Goal: Information Seeking & Learning: Find specific fact

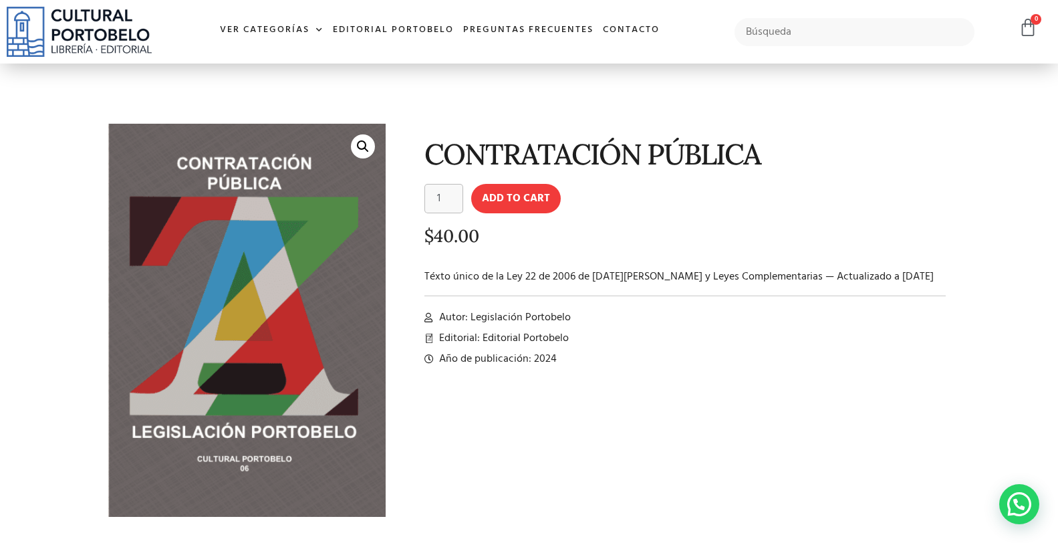
click at [850, 37] on input "text" at bounding box center [853, 32] width 239 height 28
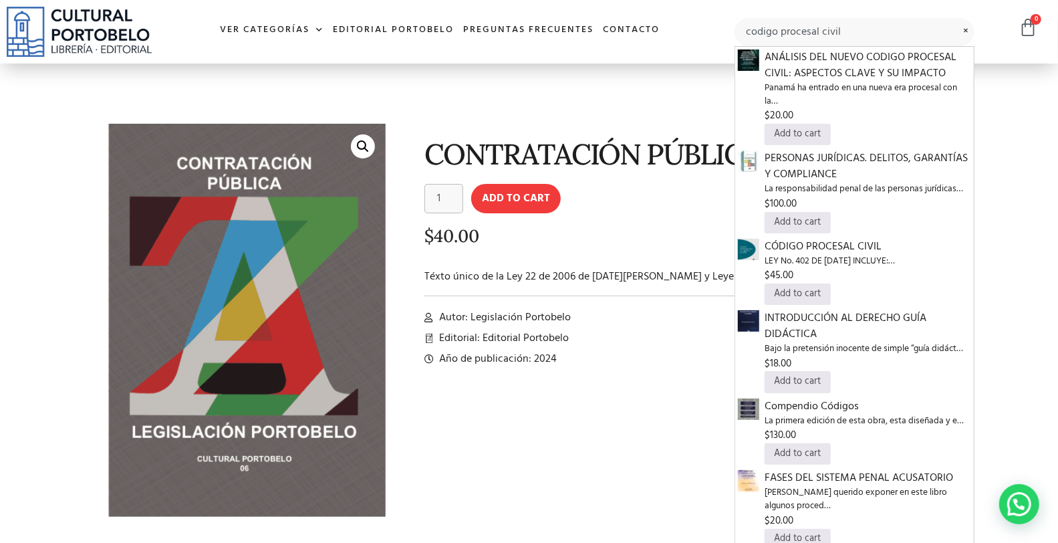
type input "codigo procesal civil"
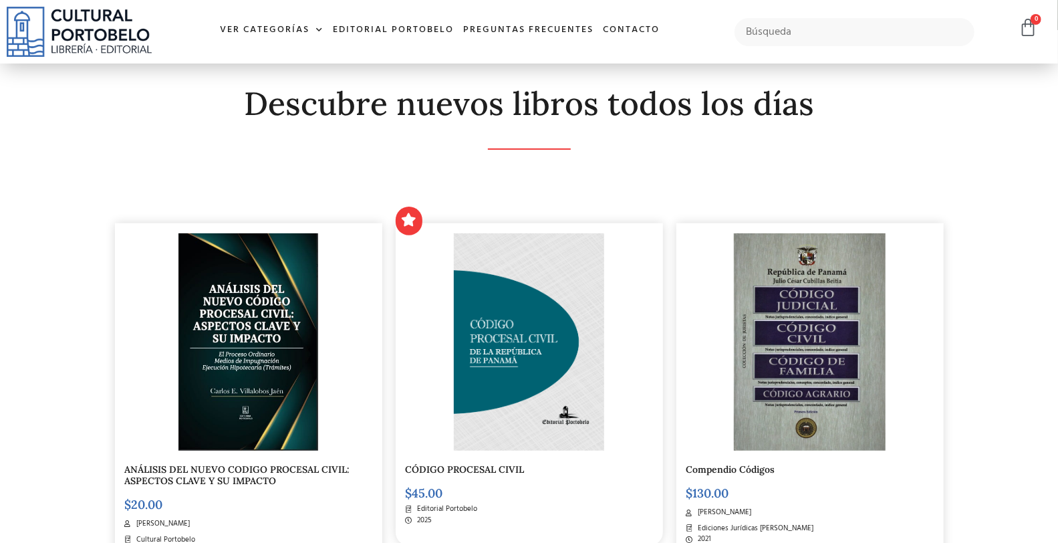
scroll to position [198, 0]
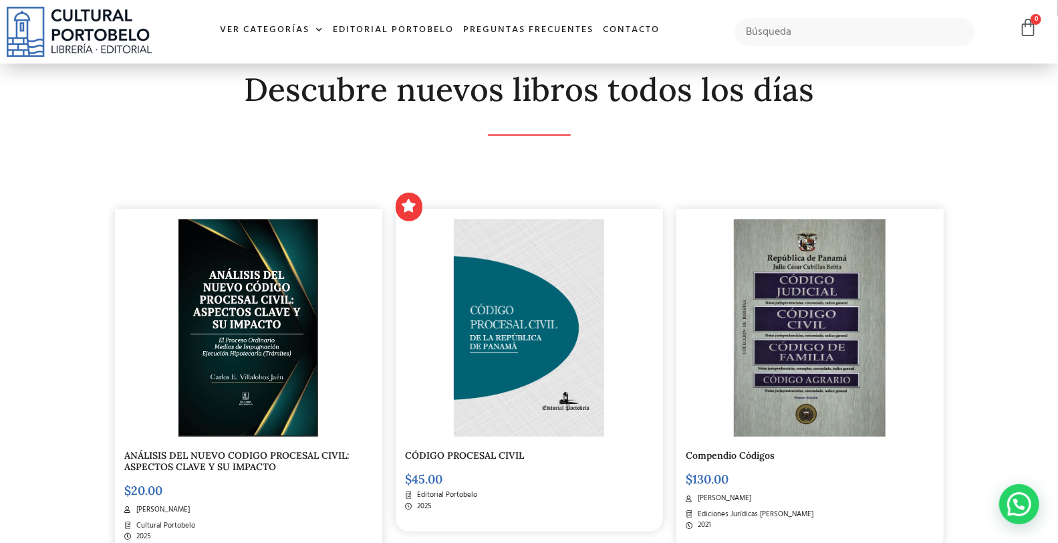
drag, startPoint x: 0, startPoint y: 67, endPoint x: 17, endPoint y: 4, distance: 65.0
click at [824, 33] on input "text" at bounding box center [853, 32] width 239 height 28
type input "ley 40"
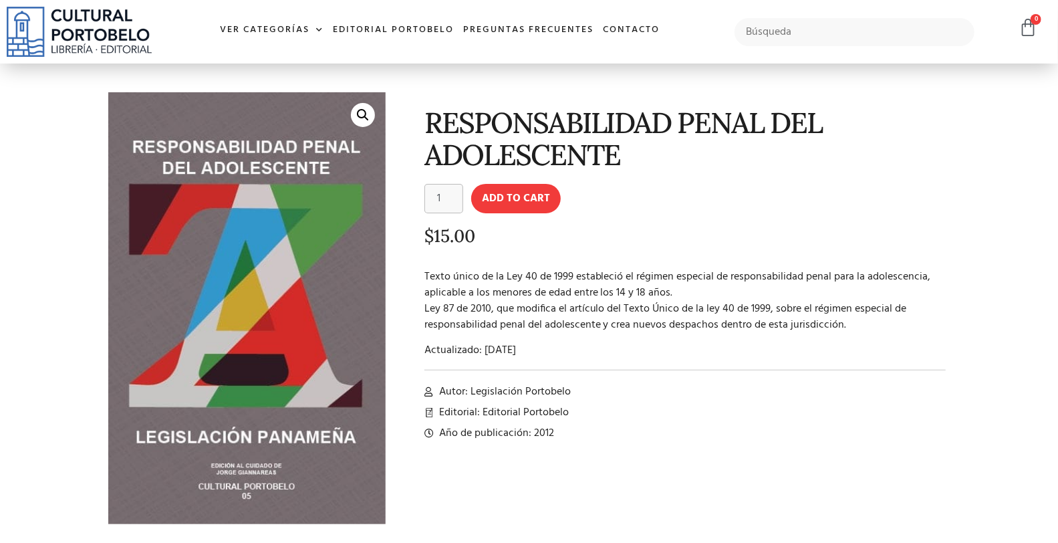
scroll to position [49, 0]
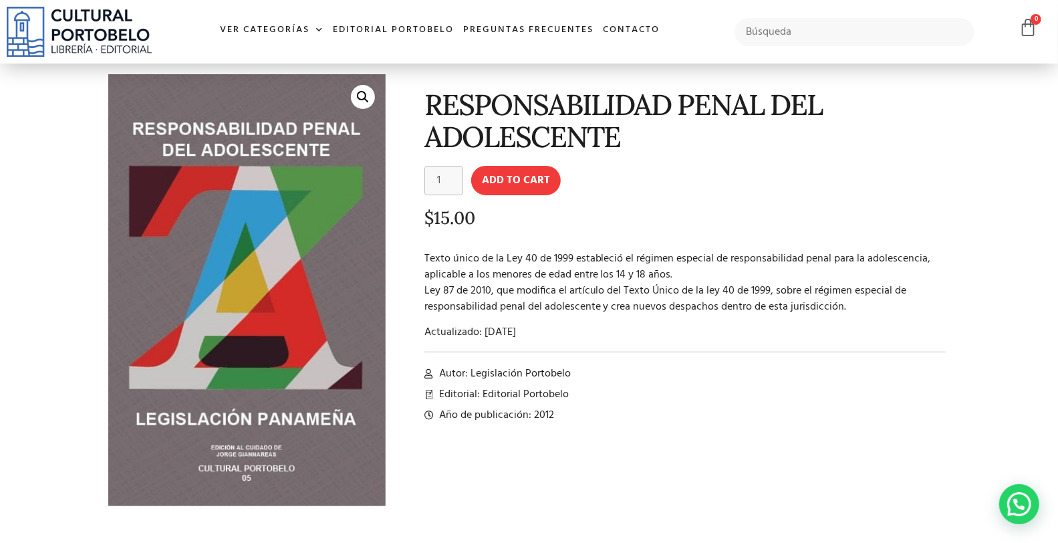
click at [0, 86] on section "🔍 RESPONSABILIDAD PENAL DEL ADOLESCENTE RESPONSABILIDAD PENAL DEL ADOLESCENTE q…" at bounding box center [529, 289] width 1058 height 551
